Goal: Check status

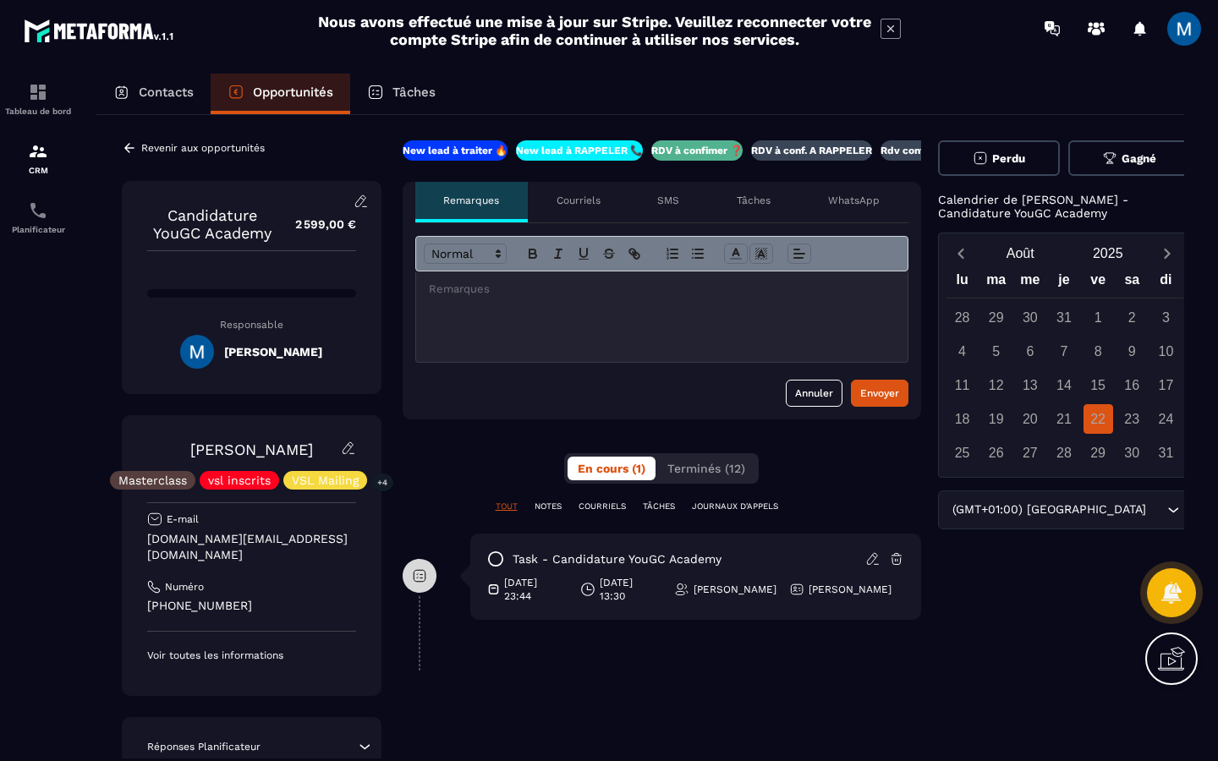
scroll to position [0, 30]
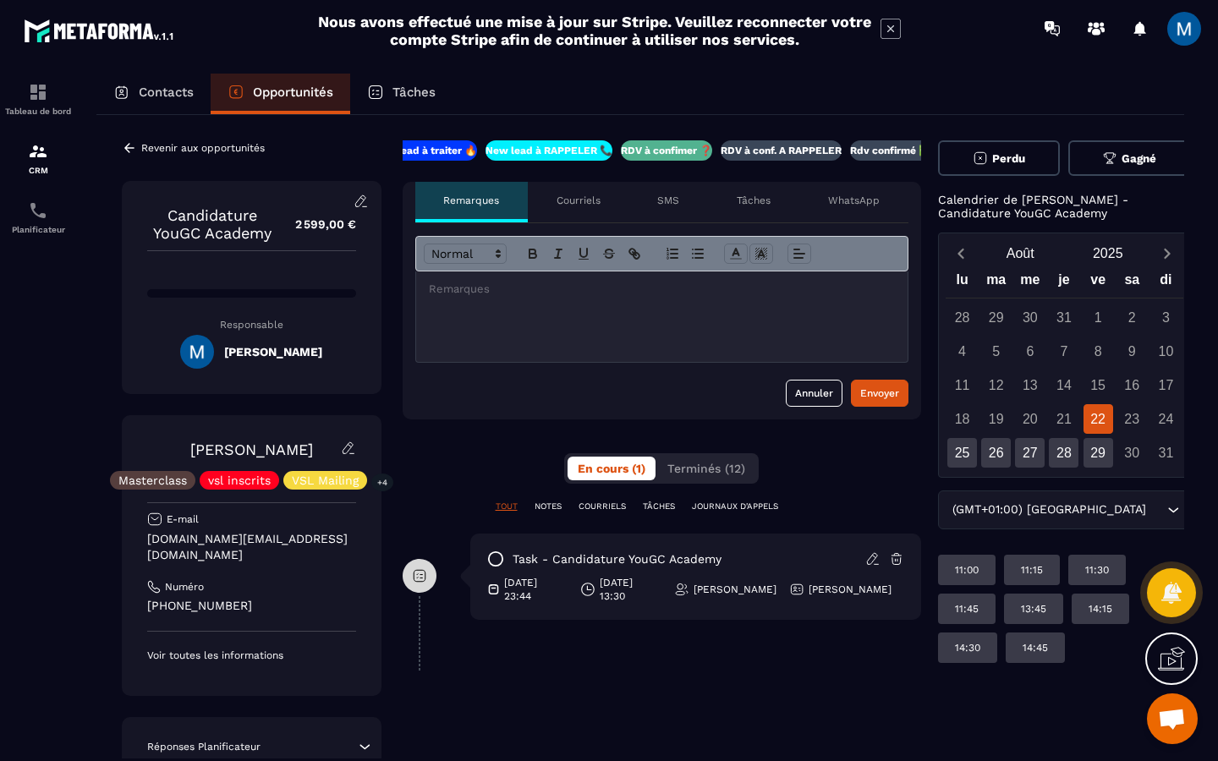
click at [719, 310] on div at bounding box center [661, 316] width 491 height 90
click at [717, 310] on div at bounding box center [661, 316] width 491 height 90
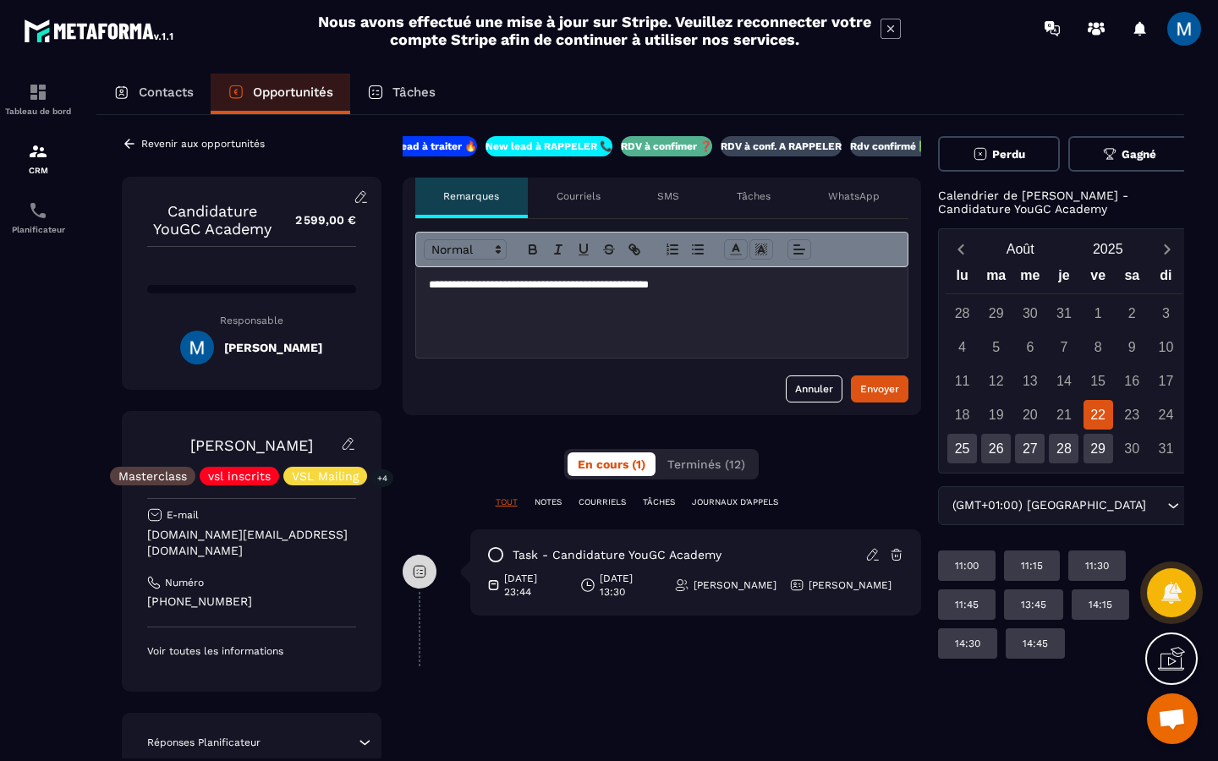
scroll to position [0, 0]
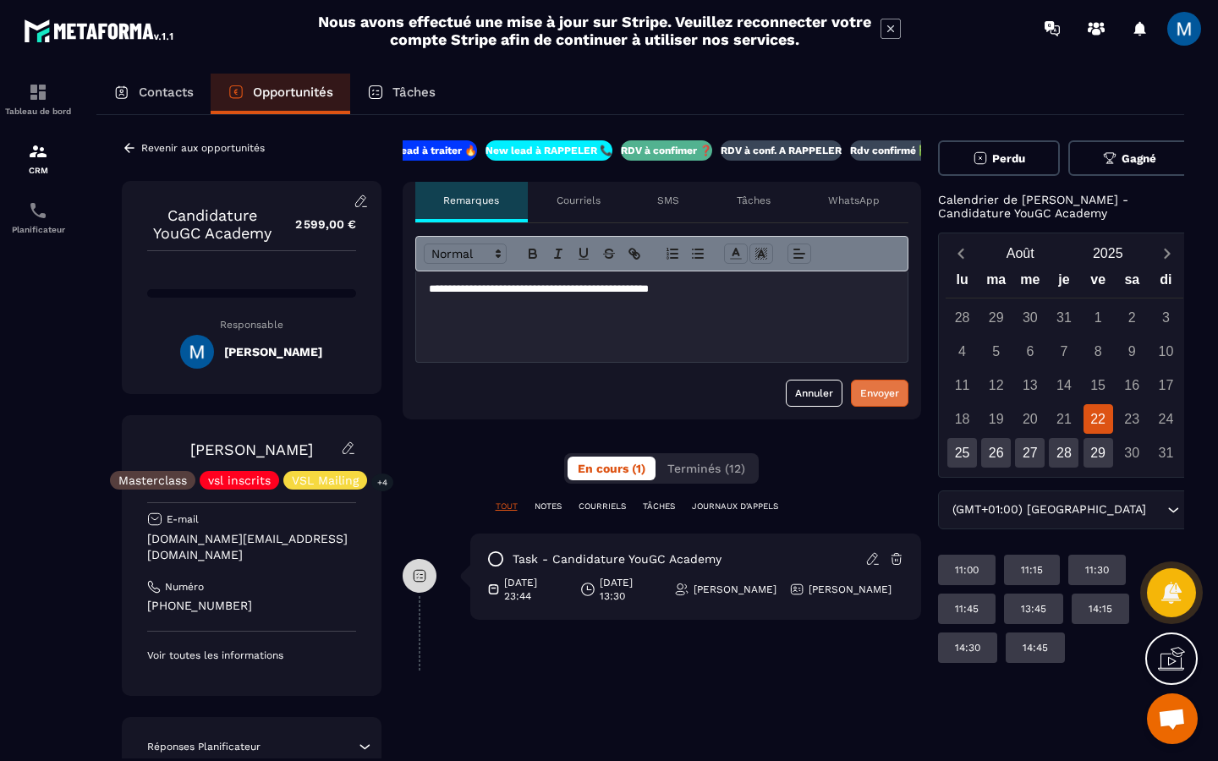
click at [893, 392] on div "Envoyer" at bounding box center [879, 393] width 39 height 17
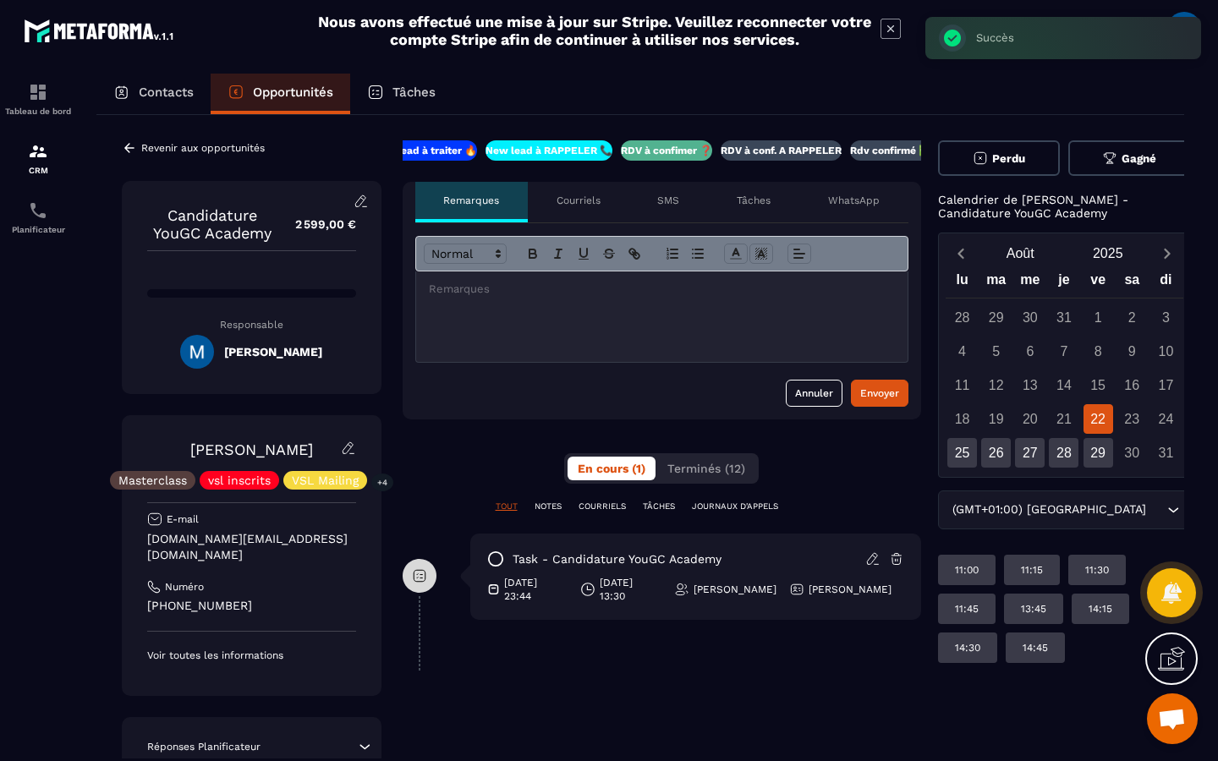
click at [130, 144] on icon at bounding box center [129, 147] width 15 height 15
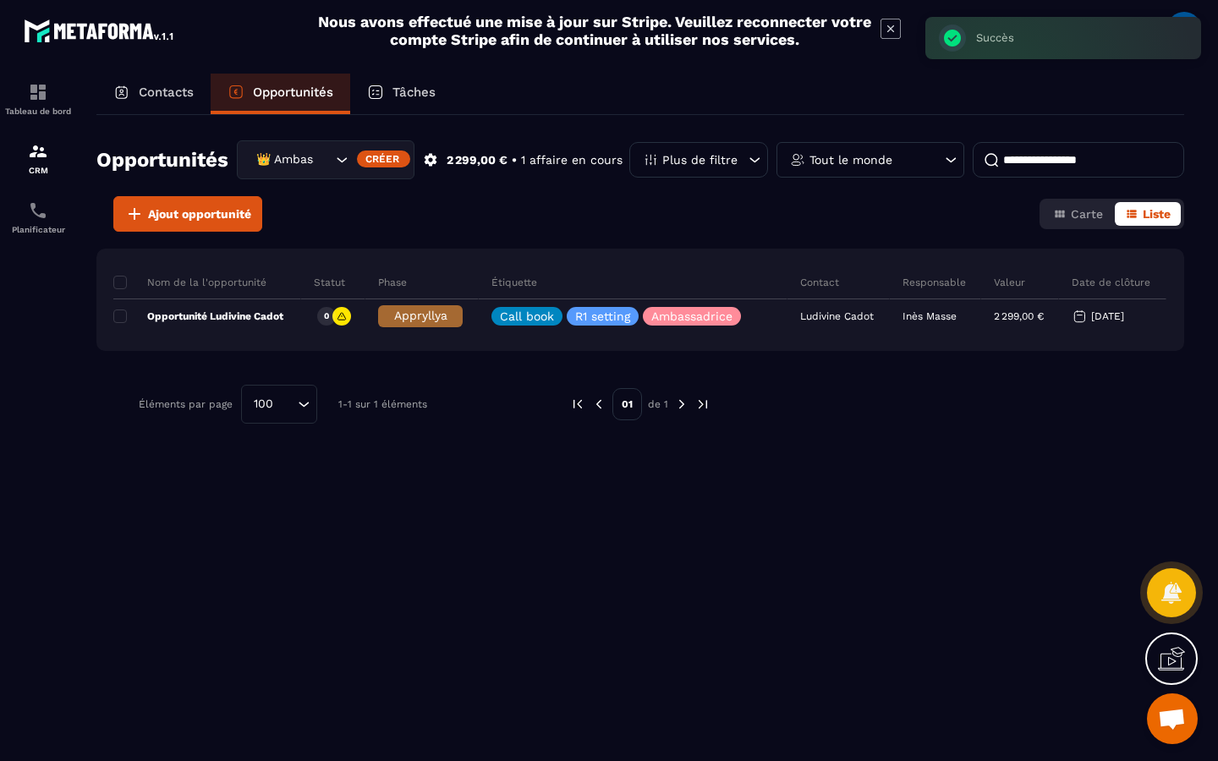
click at [327, 162] on input "Search for option" at bounding box center [323, 160] width 17 height 19
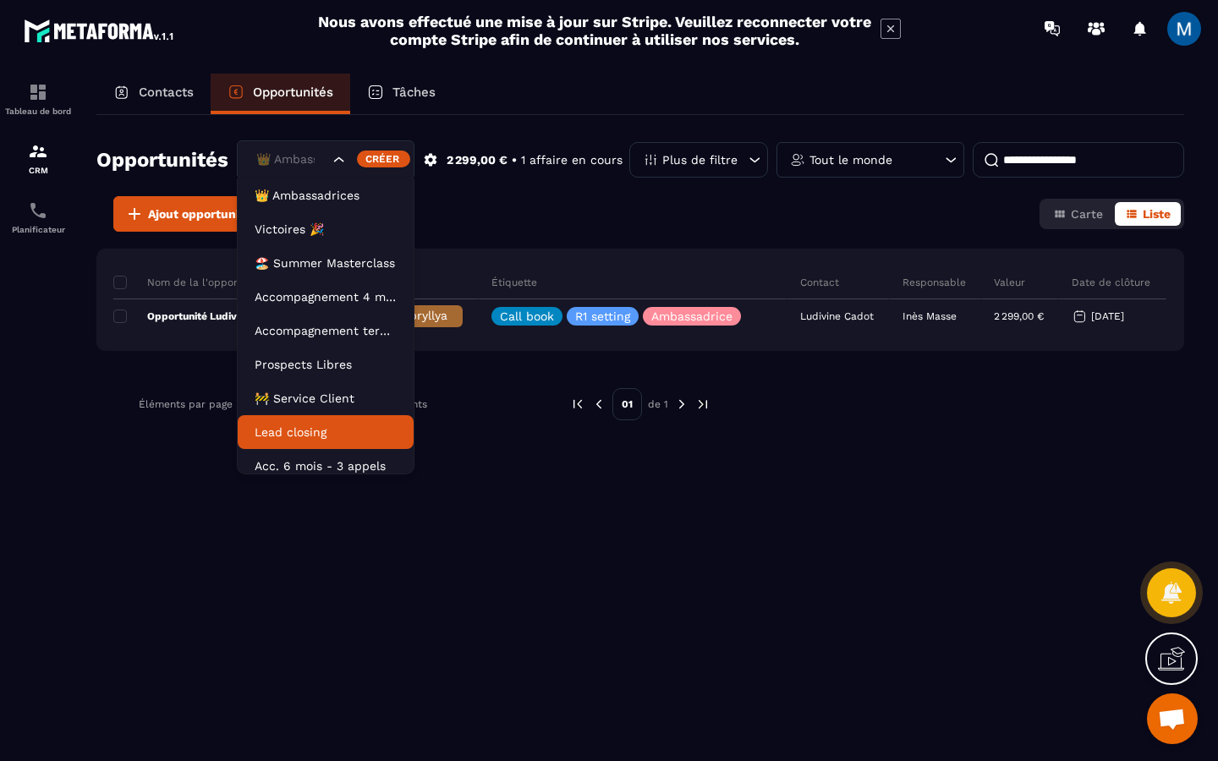
click at [337, 419] on li "Lead closing" at bounding box center [326, 432] width 176 height 34
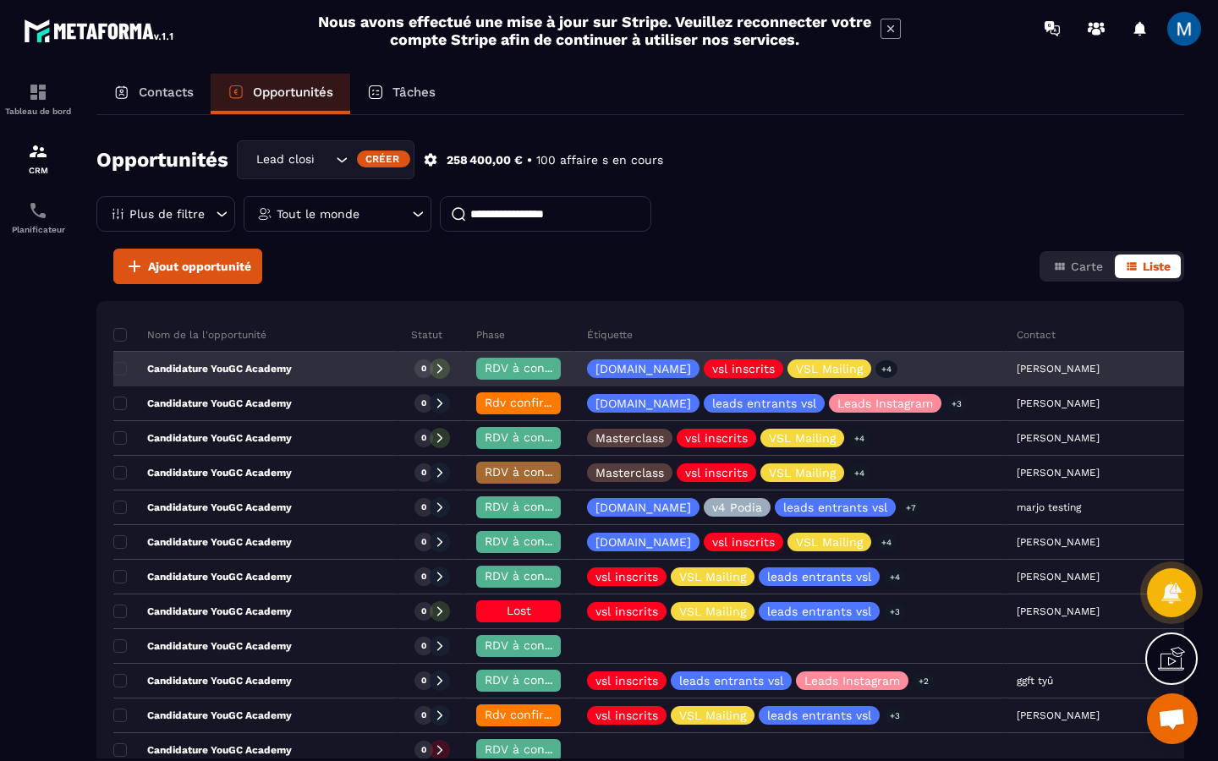
click at [315, 368] on div "Candidature YouGC Academy" at bounding box center [255, 370] width 285 height 34
